Goal: Task Accomplishment & Management: Complete application form

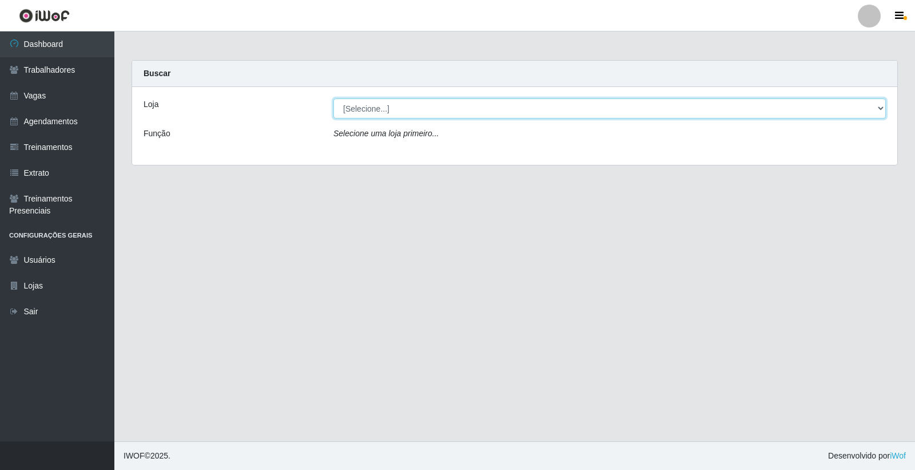
click at [497, 109] on select "[Selecione...] [PERSON_NAME] Clan - [GEOGRAPHIC_DATA]" at bounding box center [610, 108] width 553 height 20
select select "452"
click at [334, 98] on select "[Selecione...] [PERSON_NAME] Clan - [GEOGRAPHIC_DATA]" at bounding box center [610, 108] width 553 height 20
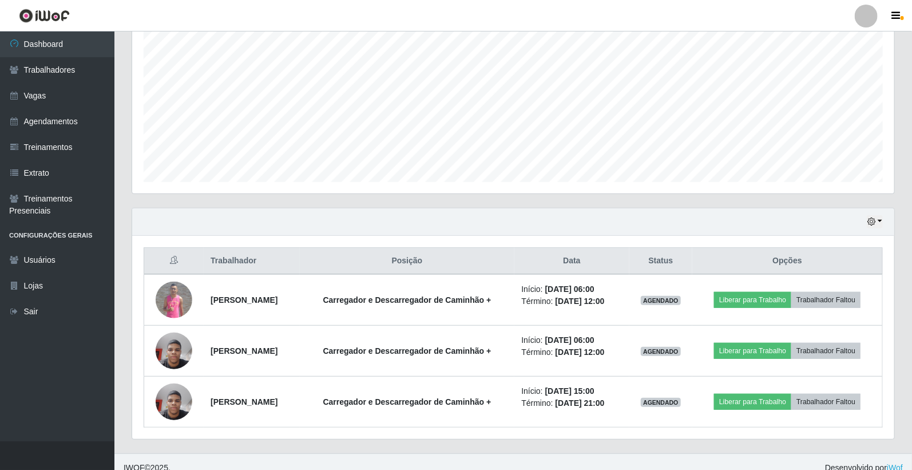
scroll to position [239, 0]
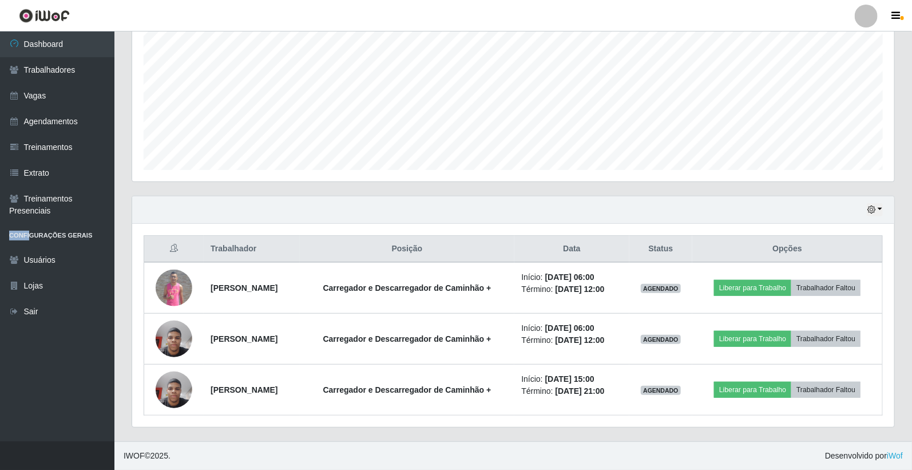
click at [3, 246] on li "Configurações Gerais" at bounding box center [57, 235] width 114 height 23
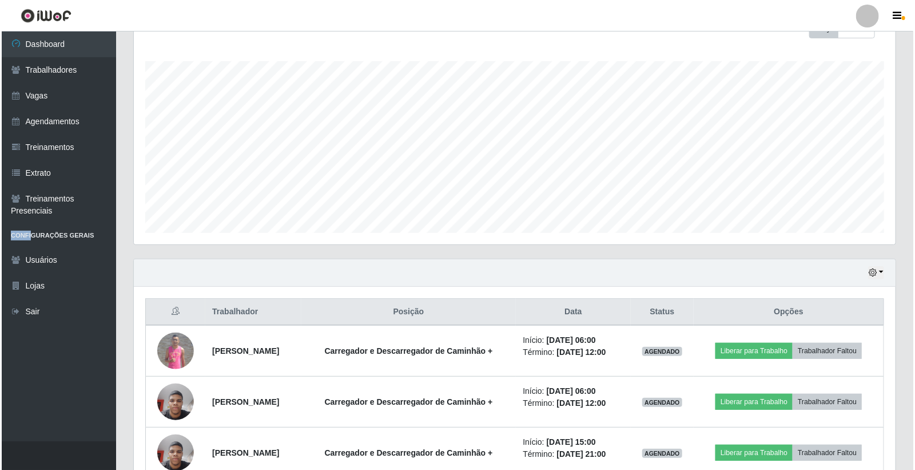
scroll to position [176, 0]
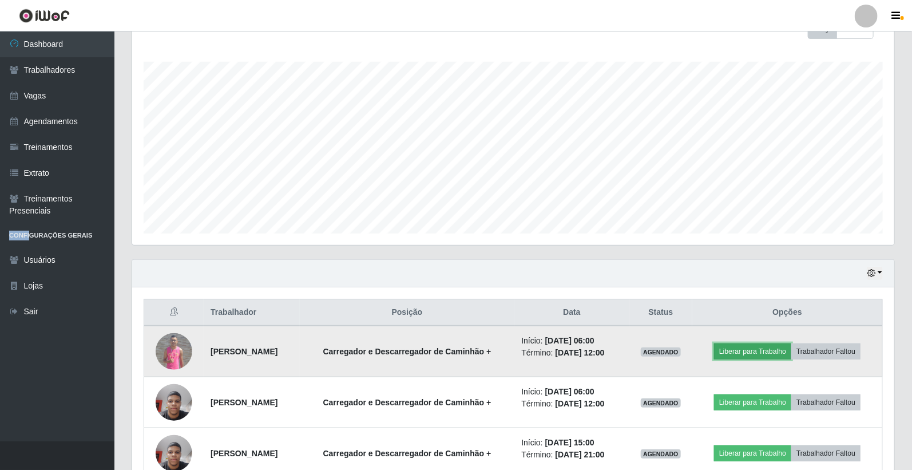
click at [776, 352] on button "Liberar para Trabalho" at bounding box center [752, 351] width 77 height 16
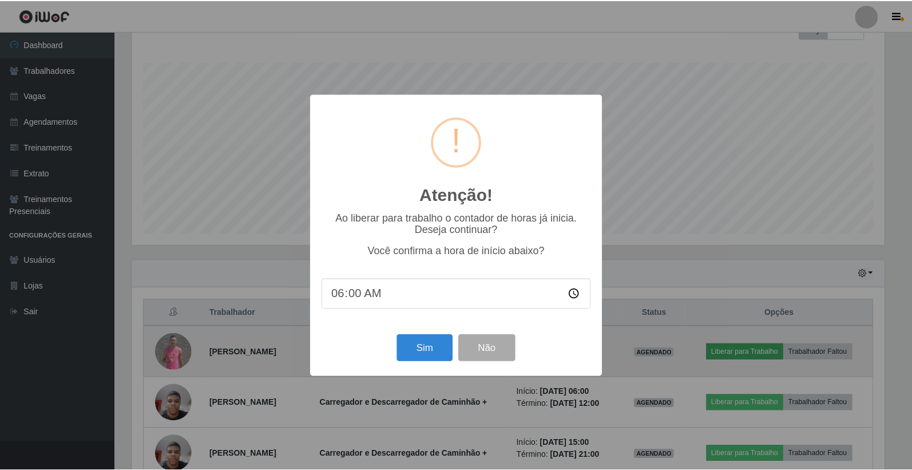
scroll to position [237, 755]
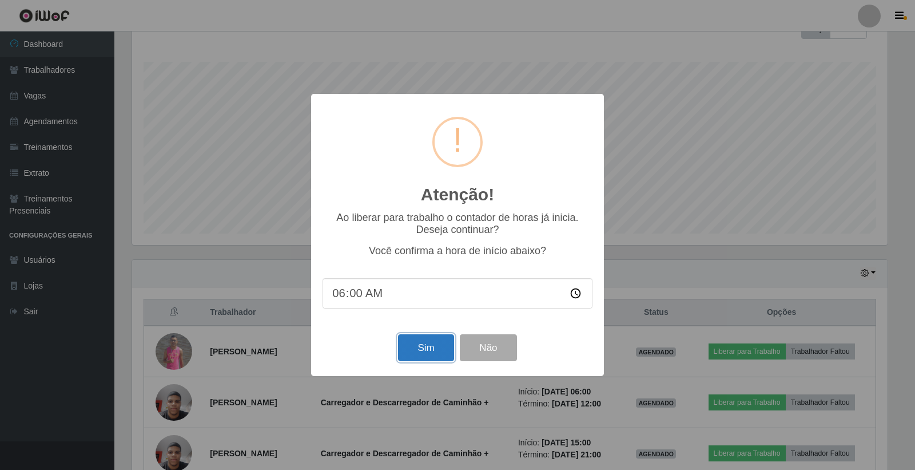
click at [433, 353] on button "Sim" at bounding box center [425, 347] width 55 height 27
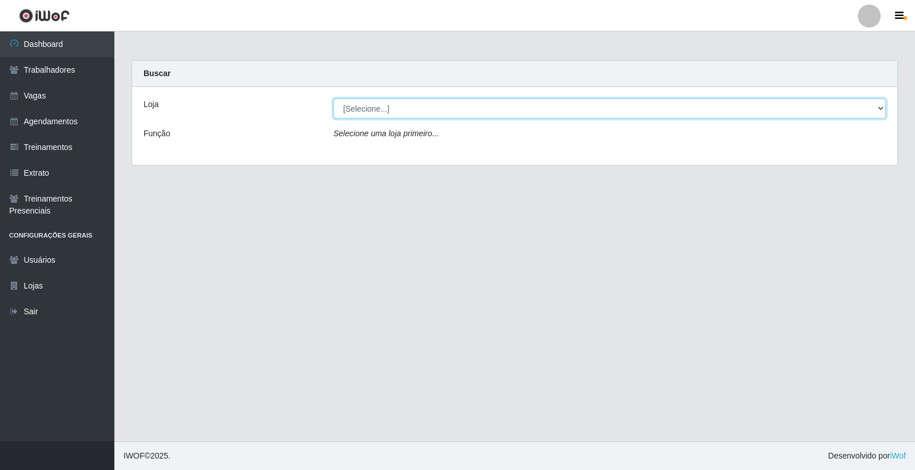
click at [410, 105] on select "[Selecione...] [PERSON_NAME] Clan - [GEOGRAPHIC_DATA]" at bounding box center [610, 108] width 553 height 20
select select "452"
click at [334, 98] on select "[Selecione...] [PERSON_NAME] Clan - [GEOGRAPHIC_DATA]" at bounding box center [610, 108] width 553 height 20
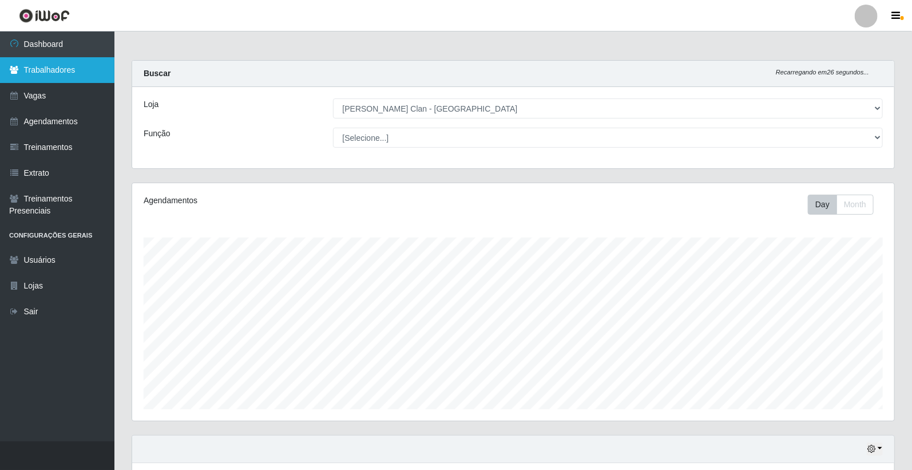
click at [49, 65] on link "Trabalhadores" at bounding box center [57, 70] width 114 height 26
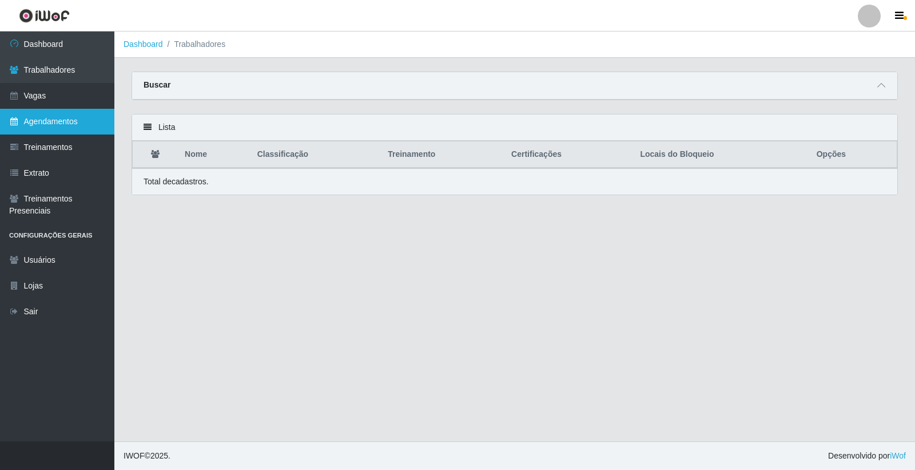
click at [47, 119] on link "Agendamentos" at bounding box center [57, 122] width 114 height 26
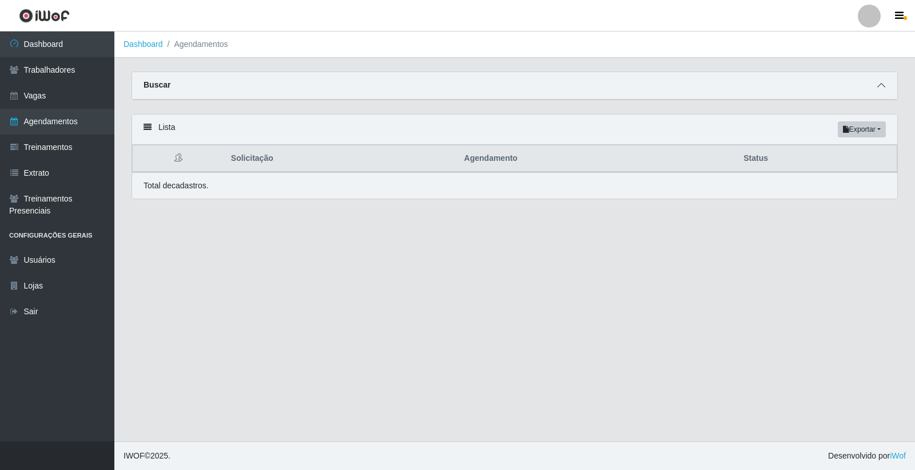
click at [887, 90] on span at bounding box center [882, 85] width 14 height 13
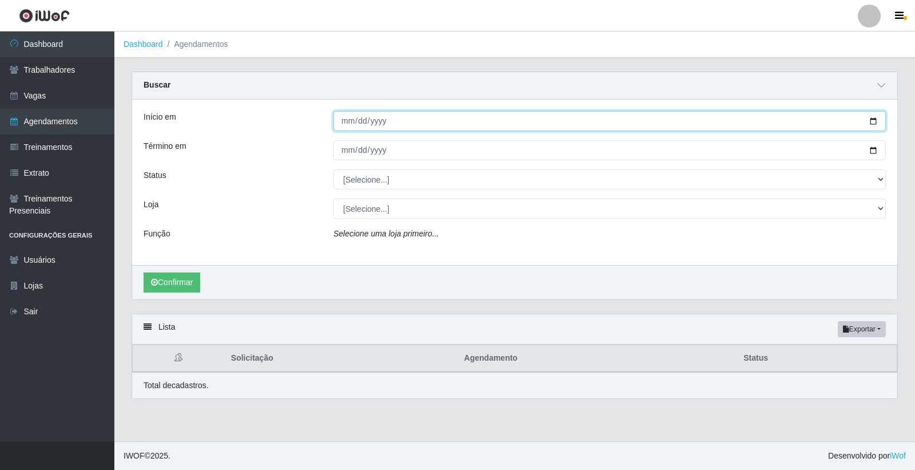
click at [350, 122] on input "Início em" at bounding box center [610, 121] width 553 height 20
type input "[DATE]"
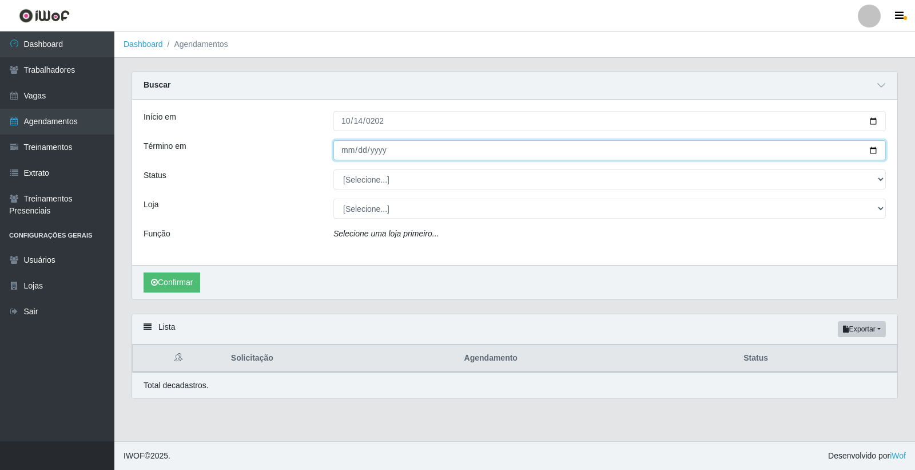
click at [350, 146] on input "Término em" at bounding box center [610, 150] width 553 height 20
type input "[DATE]"
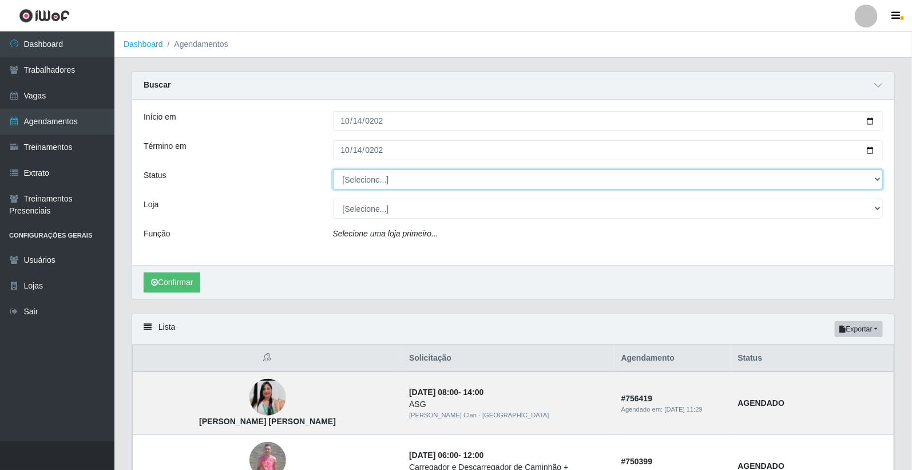
click at [375, 175] on select "[Selecione...] AGENDADO AGUARDANDO LIBERAR EM ANDAMENTO EM REVISÃO FINALIZADO C…" at bounding box center [608, 179] width 550 height 20
select select "AGENDADO"
click at [333, 169] on select "[Selecione...] AGENDADO AGUARDANDO LIBERAR EM ANDAMENTO EM REVISÃO FINALIZADO C…" at bounding box center [608, 179] width 550 height 20
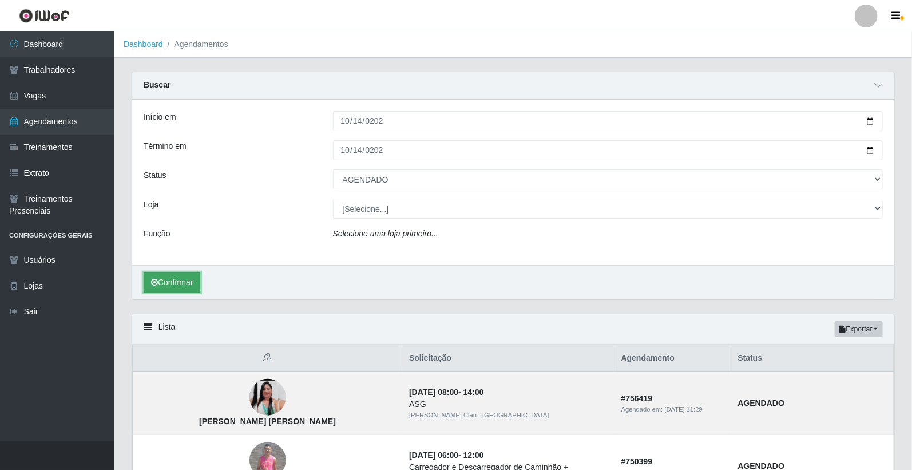
click at [179, 275] on button "Confirmar" at bounding box center [172, 282] width 57 height 20
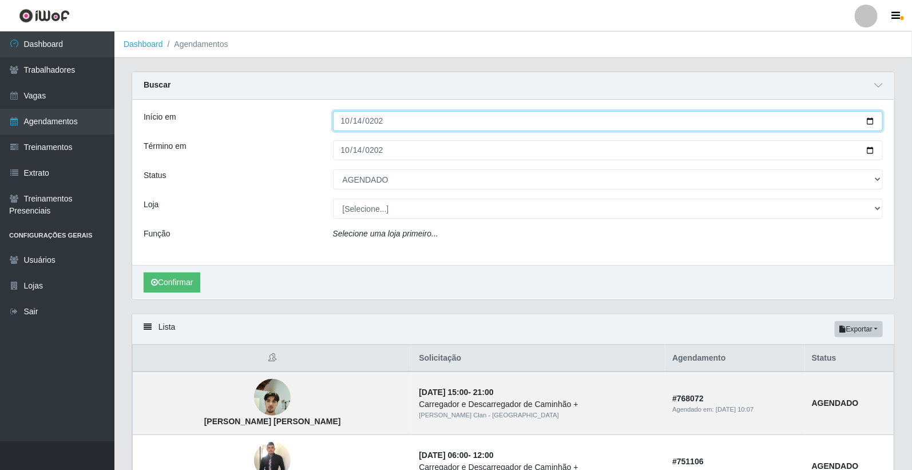
click at [350, 114] on input "[DATE]" at bounding box center [608, 121] width 550 height 20
type input "[DATE]"
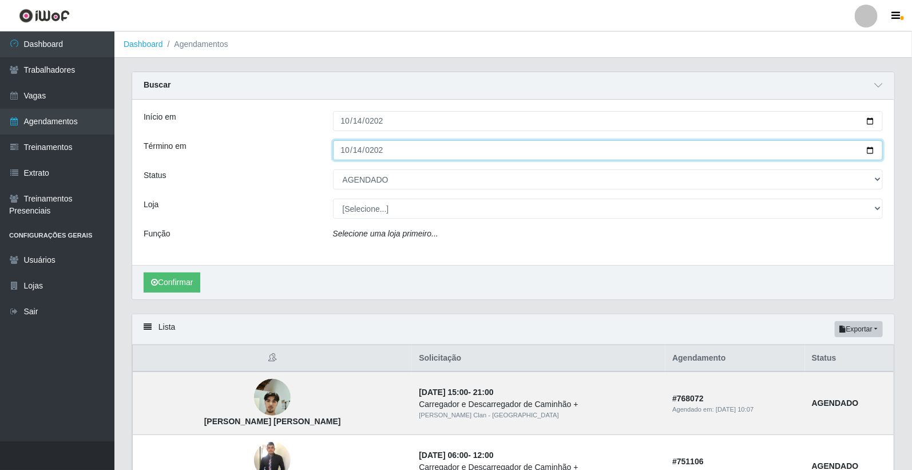
click at [350, 149] on input "[DATE]" at bounding box center [608, 150] width 550 height 20
type input "[DATE]"
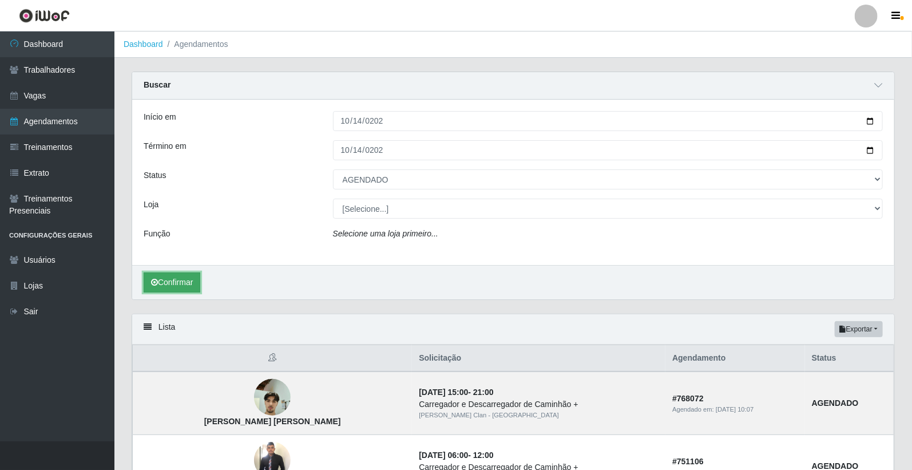
click at [175, 282] on button "Confirmar" at bounding box center [172, 282] width 57 height 20
